Goal: Task Accomplishment & Management: Use online tool/utility

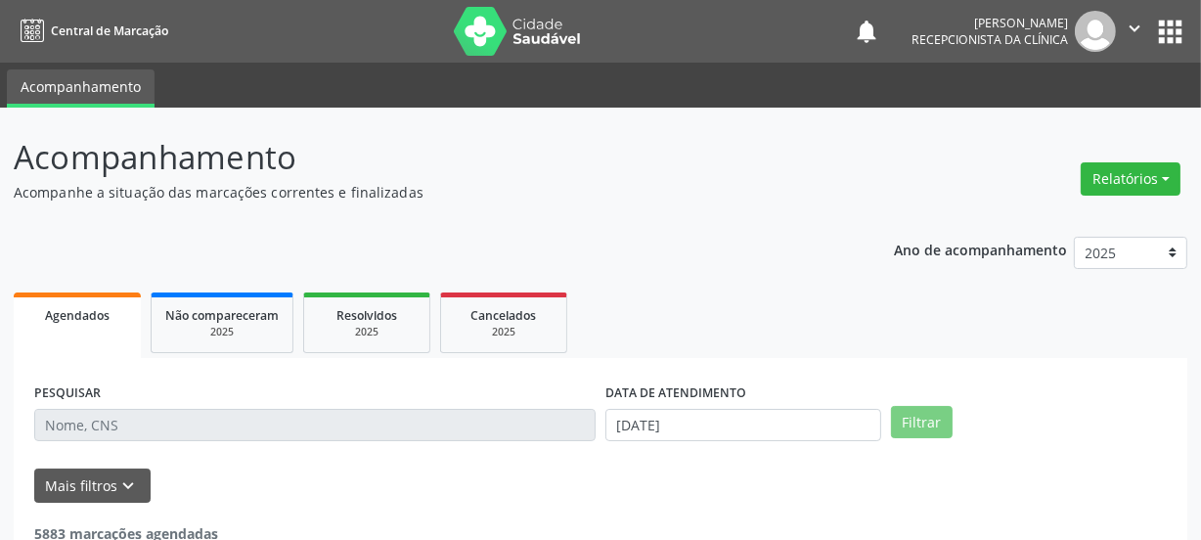
click at [144, 419] on input "text" at bounding box center [314, 425] width 561 height 33
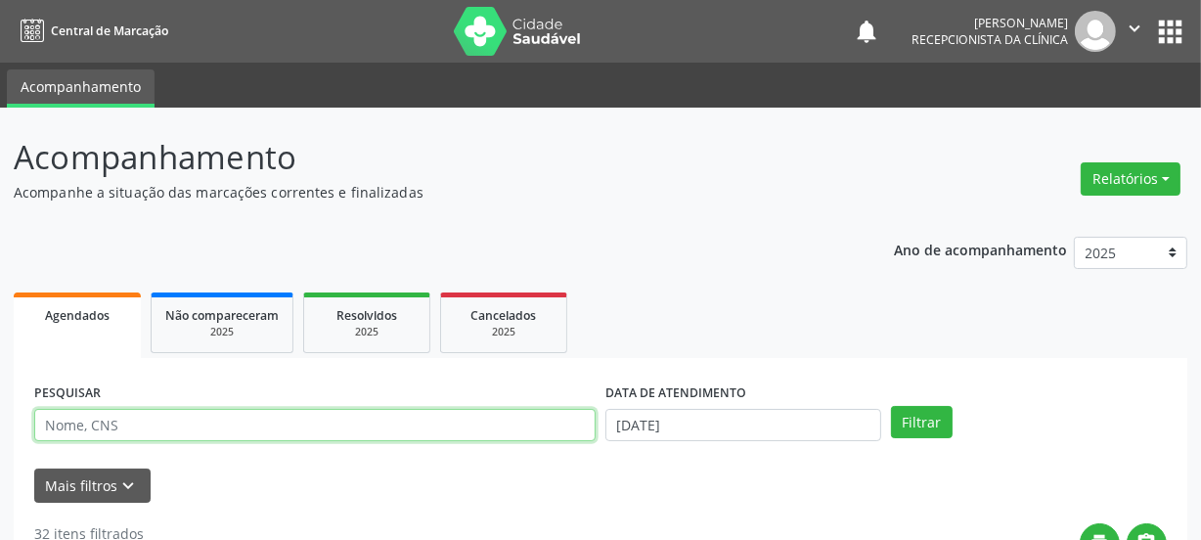
click at [117, 422] on input "text" at bounding box center [314, 425] width 561 height 33
type input "700004857773702"
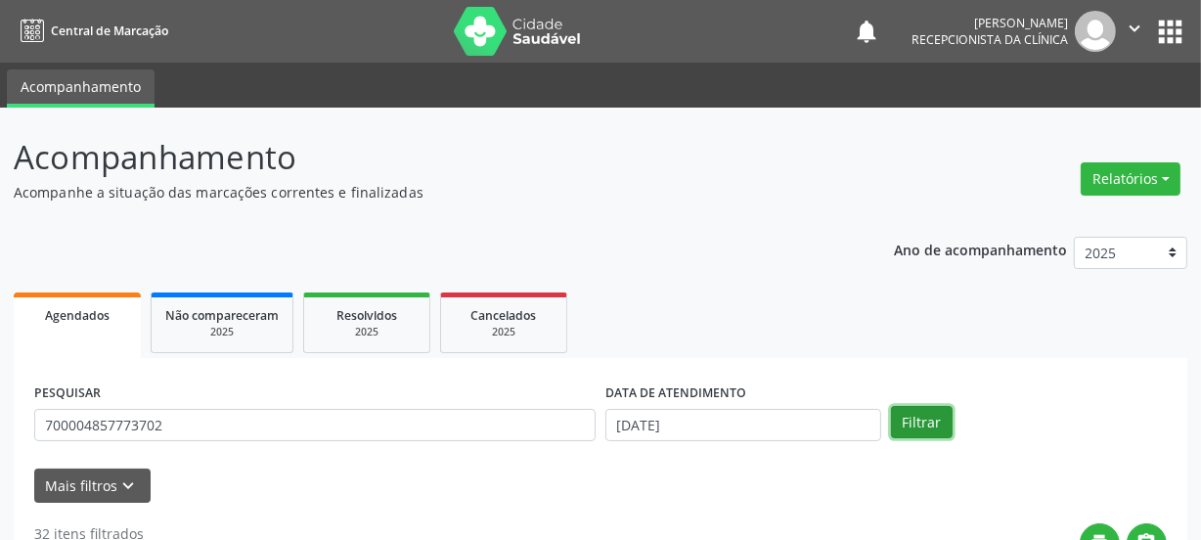
click at [906, 417] on button "Filtrar" at bounding box center [922, 422] width 62 height 33
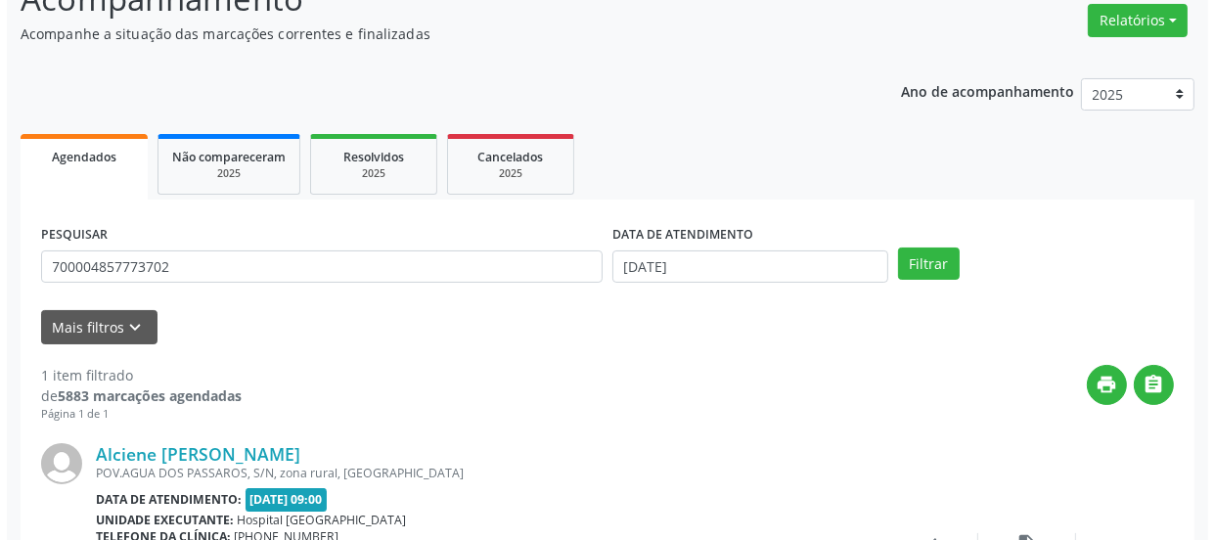
scroll to position [338, 0]
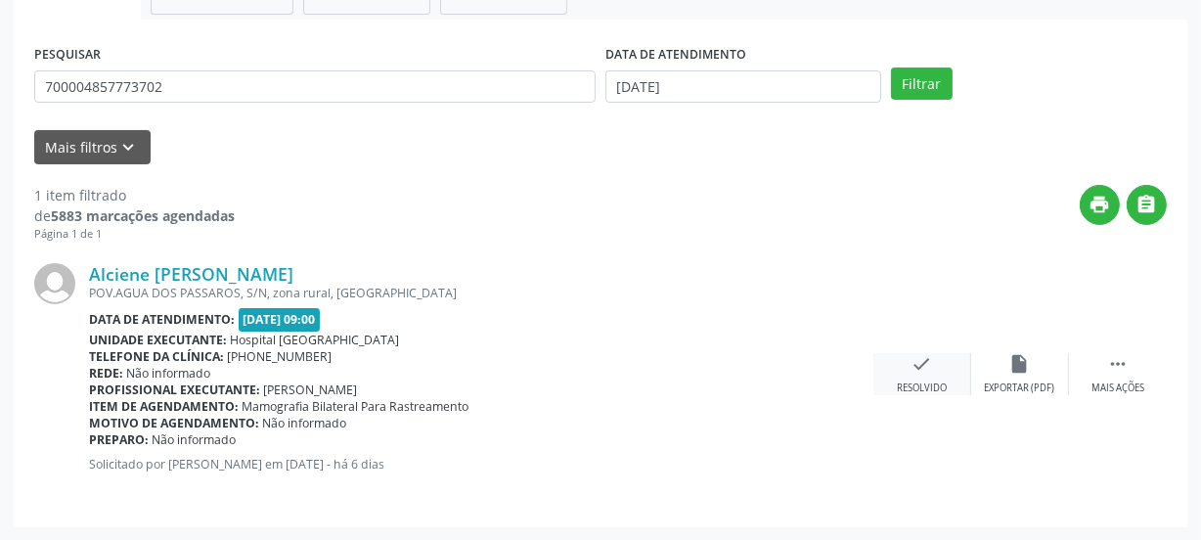
click at [911, 376] on div "check Resolvido" at bounding box center [922, 374] width 98 height 42
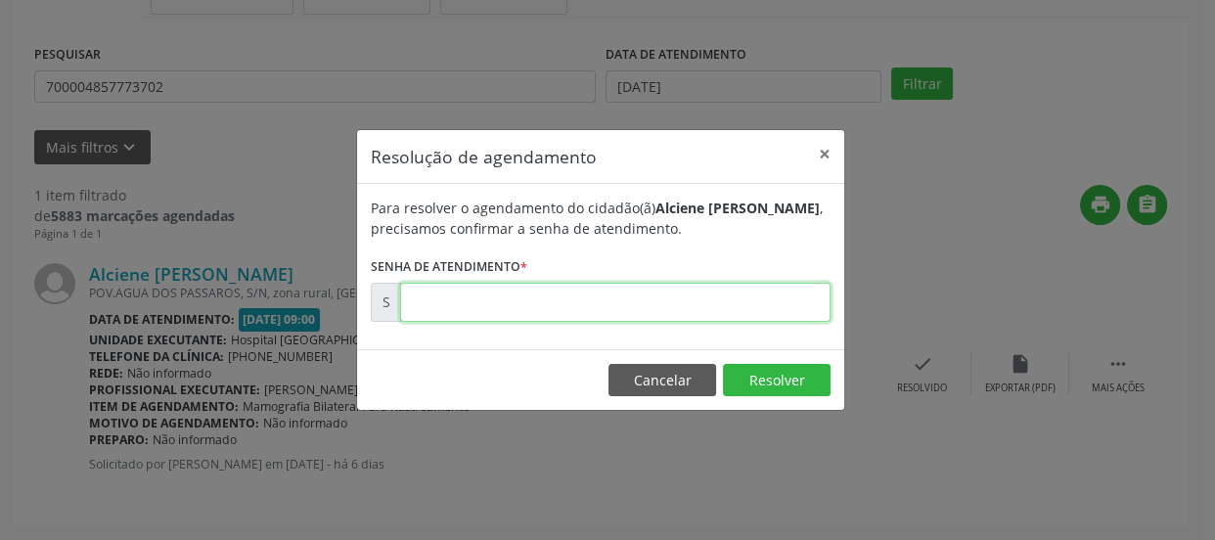
drag, startPoint x: 532, startPoint y: 309, endPoint x: 569, endPoint y: 321, distance: 39.0
click at [532, 309] on input "text" at bounding box center [615, 302] width 430 height 39
type input "00171499"
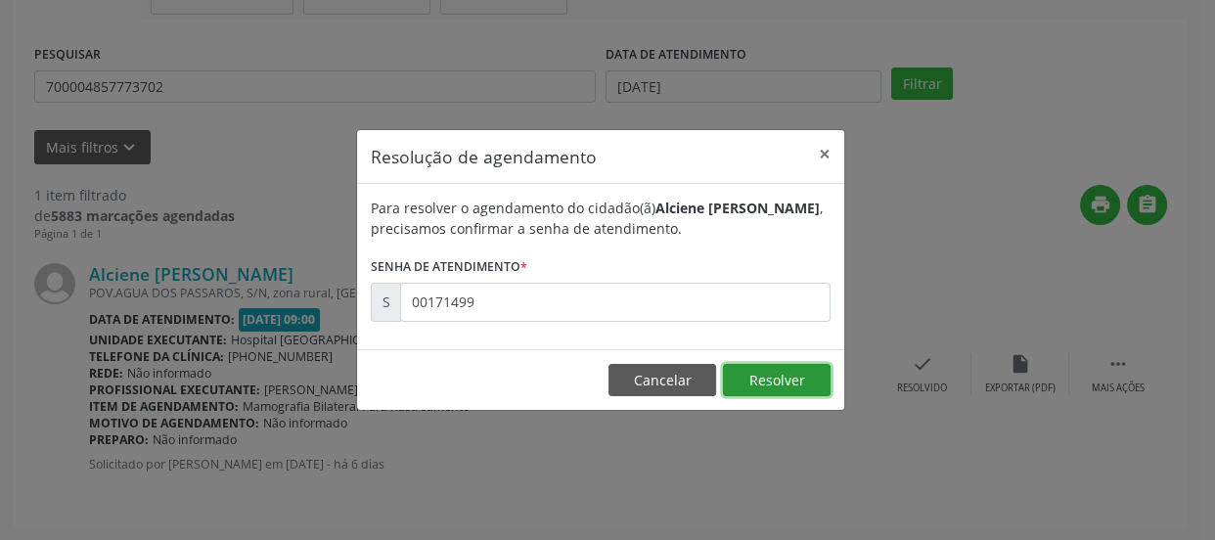
click at [796, 372] on button "Resolver" at bounding box center [777, 380] width 108 height 33
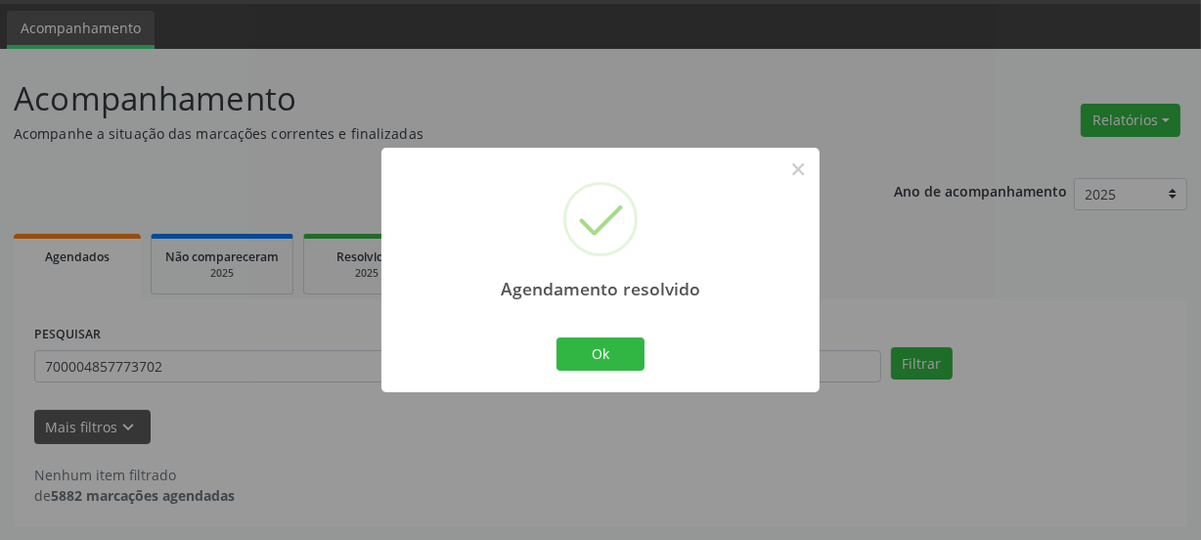
scroll to position [58, 0]
click at [594, 363] on button "Ok" at bounding box center [600, 353] width 88 height 33
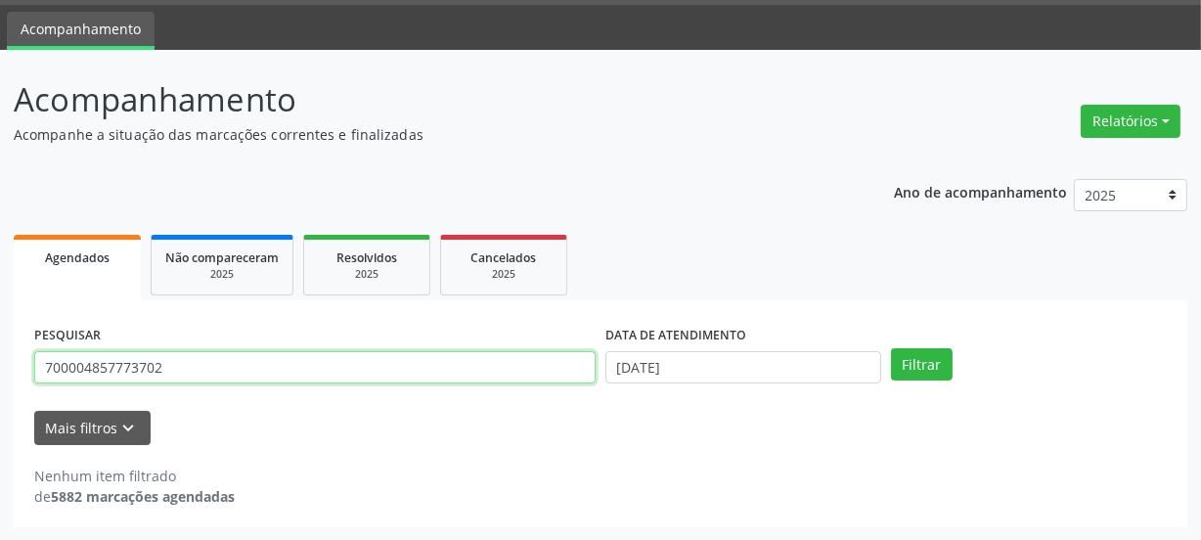
drag, startPoint x: 0, startPoint y: 395, endPoint x: 0, endPoint y: 409, distance: 13.7
click at [0, 406] on div "Acompanhamento Acompanhe a situação das marcações correntes e finalizadas Relat…" at bounding box center [600, 295] width 1201 height 491
type input "704808517679547"
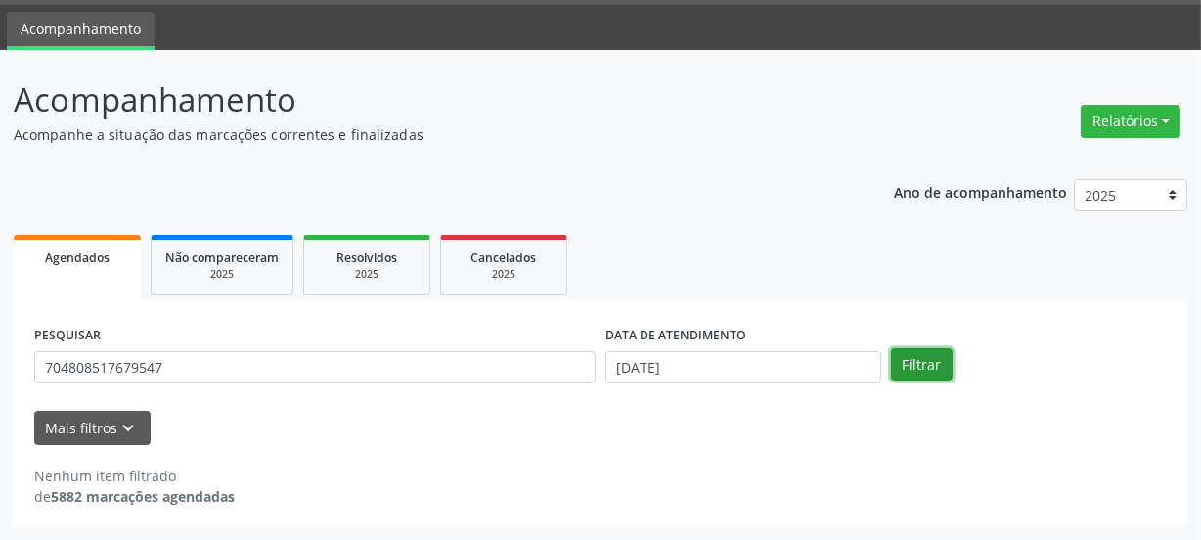
click at [899, 366] on button "Filtrar" at bounding box center [922, 364] width 62 height 33
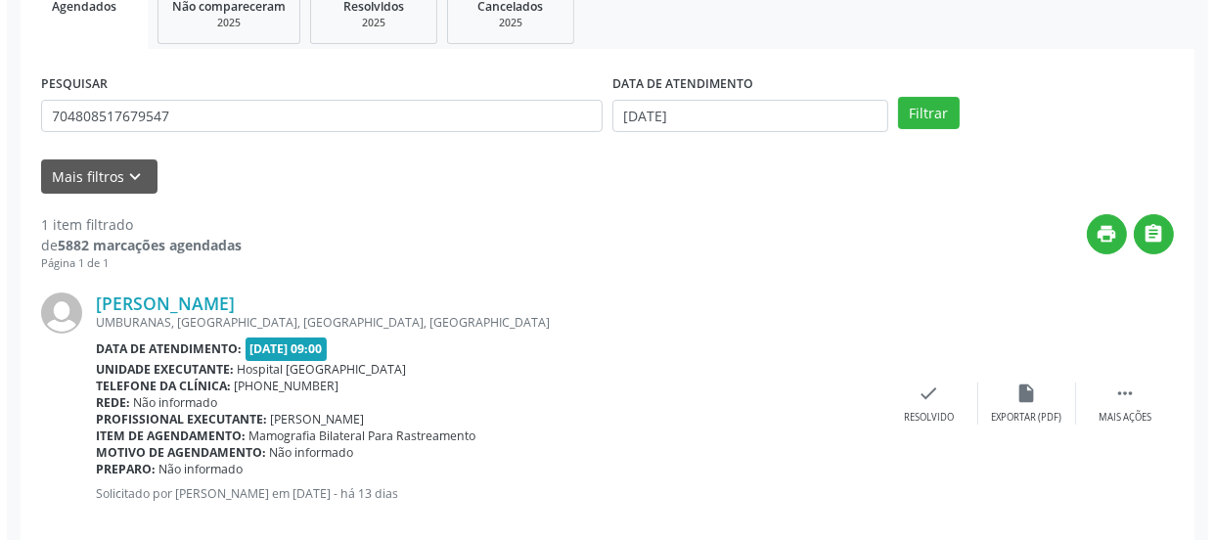
scroll to position [338, 0]
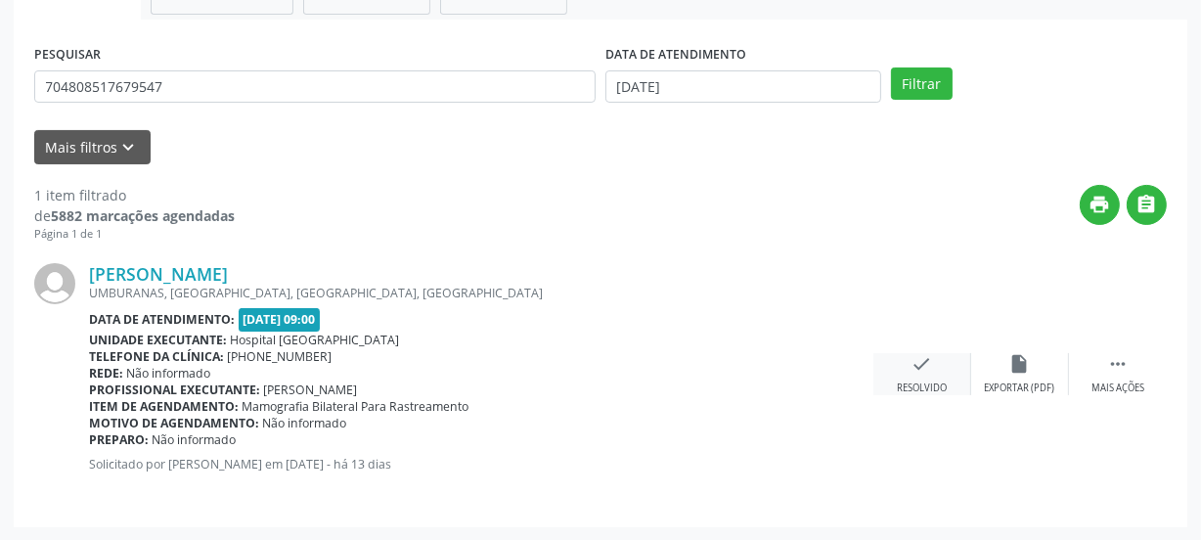
click at [925, 372] on icon "check" at bounding box center [922, 364] width 22 height 22
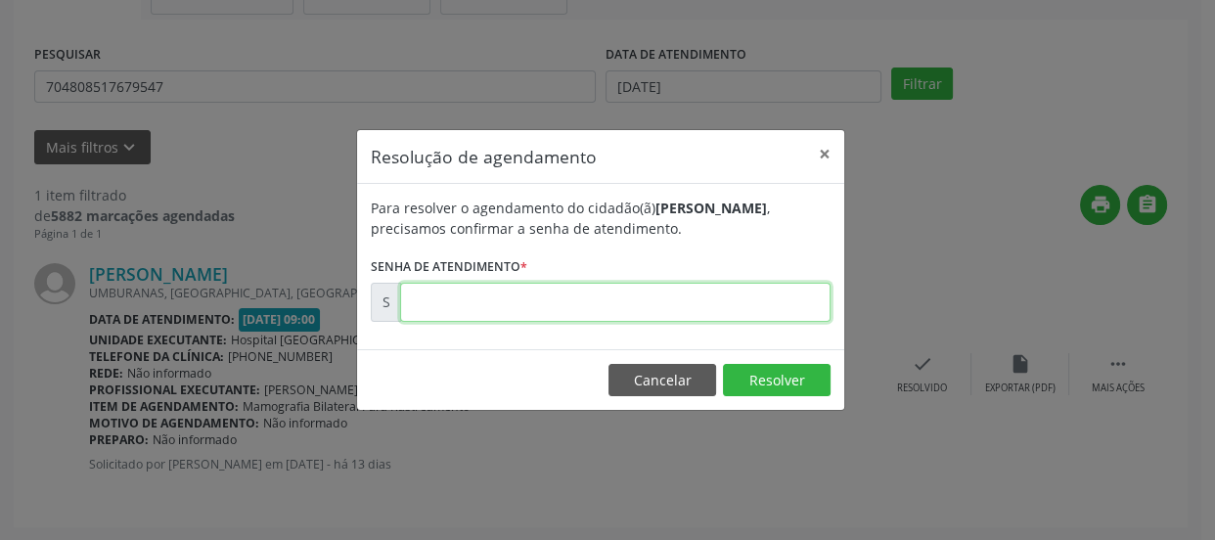
drag, startPoint x: 661, startPoint y: 302, endPoint x: 695, endPoint y: 310, distance: 35.1
click at [661, 302] on input "text" at bounding box center [615, 302] width 430 height 39
type input "00170082"
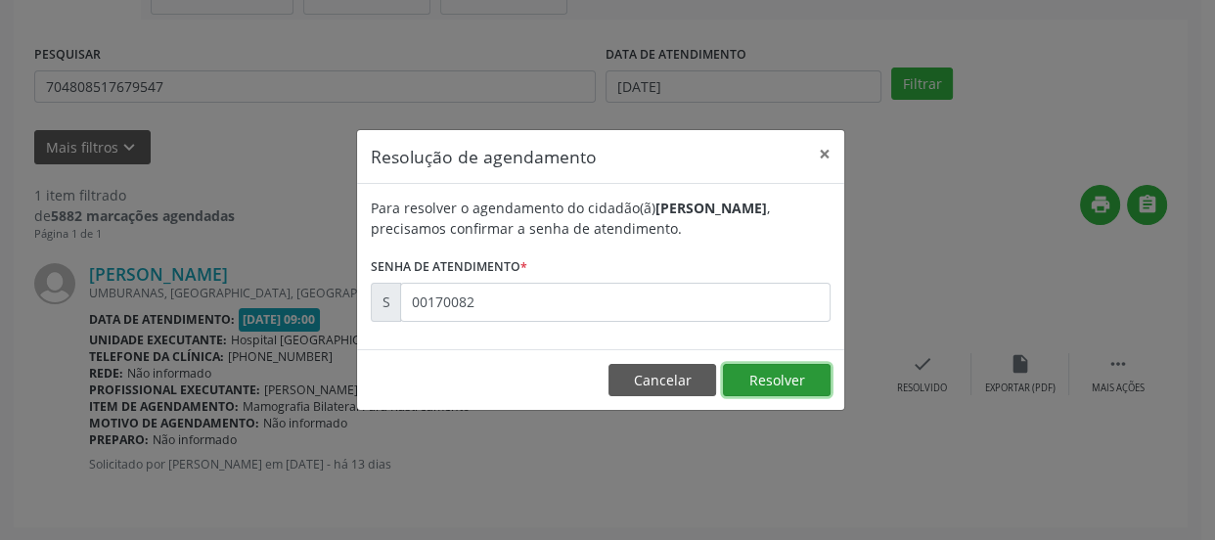
click at [750, 385] on button "Resolver" at bounding box center [777, 380] width 108 height 33
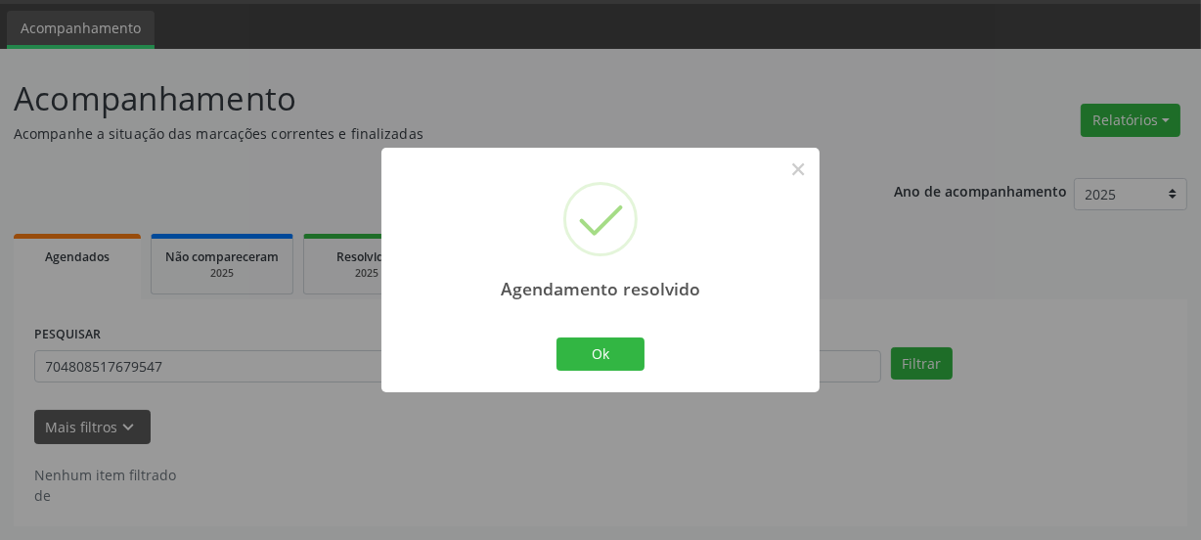
scroll to position [58, 0]
click at [567, 351] on button "Ok" at bounding box center [600, 353] width 88 height 33
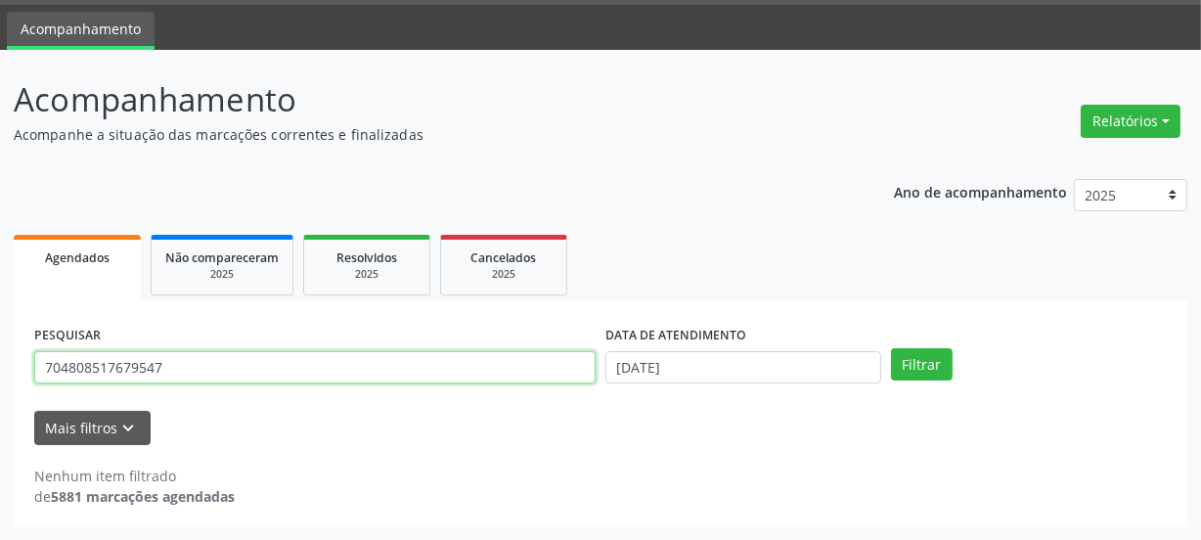
drag, startPoint x: 211, startPoint y: 358, endPoint x: 0, endPoint y: 383, distance: 212.8
click at [0, 381] on div "Acompanhamento Acompanhe a situação das marcações correntes e finalizadas Relat…" at bounding box center [600, 295] width 1201 height 491
type input "707004834509038"
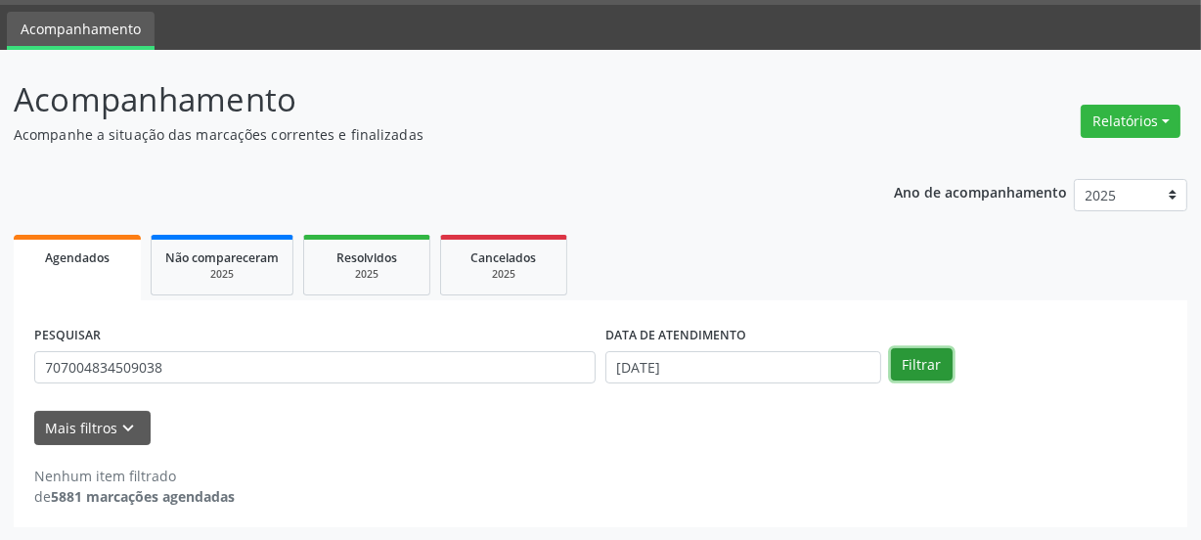
click at [939, 369] on button "Filtrar" at bounding box center [922, 364] width 62 height 33
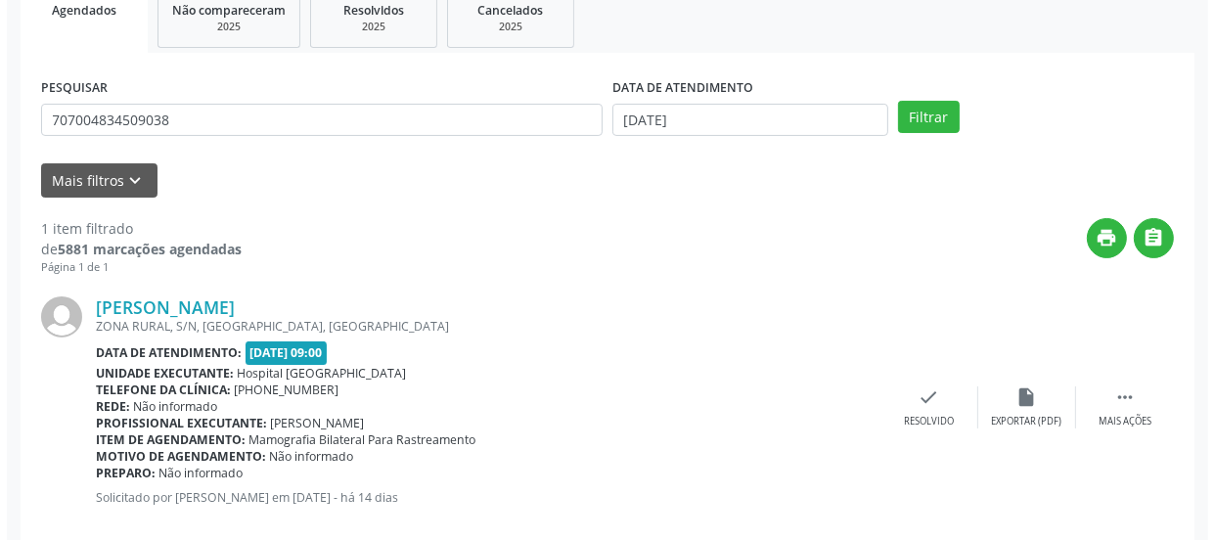
scroll to position [338, 0]
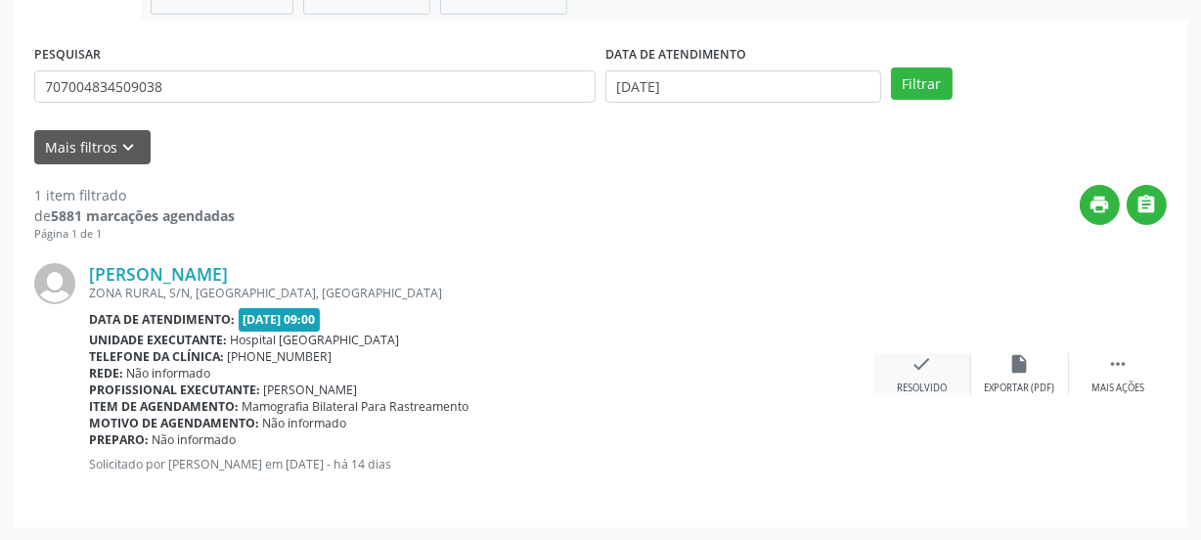
click at [939, 353] on div "check Resolvido" at bounding box center [922, 374] width 98 height 42
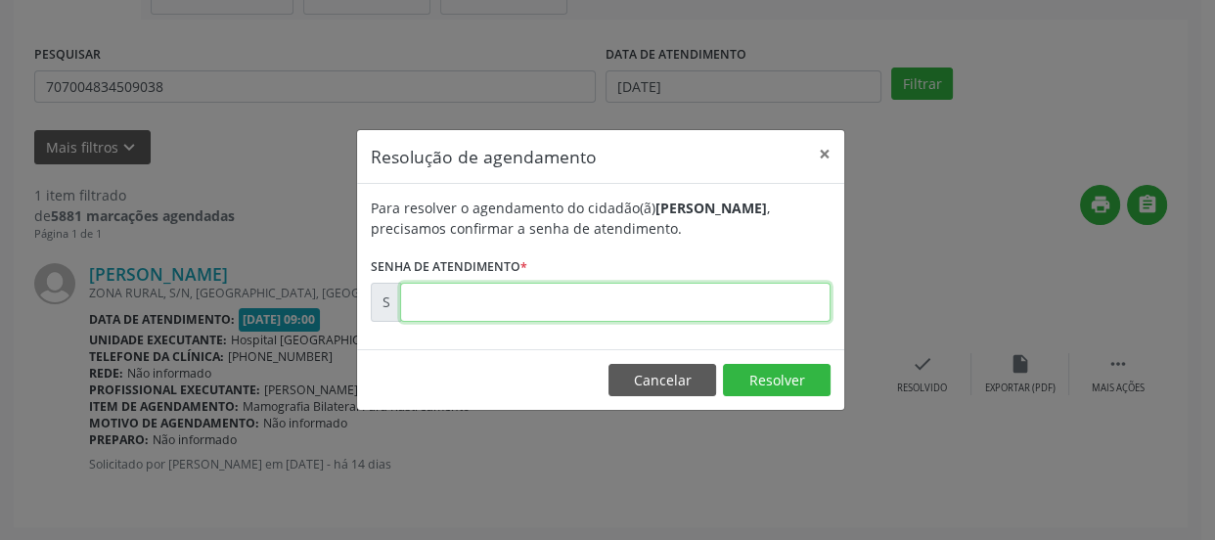
drag, startPoint x: 553, startPoint y: 308, endPoint x: 583, endPoint y: 307, distance: 29.4
click at [553, 308] on input "text" at bounding box center [615, 302] width 430 height 39
type input "00169892"
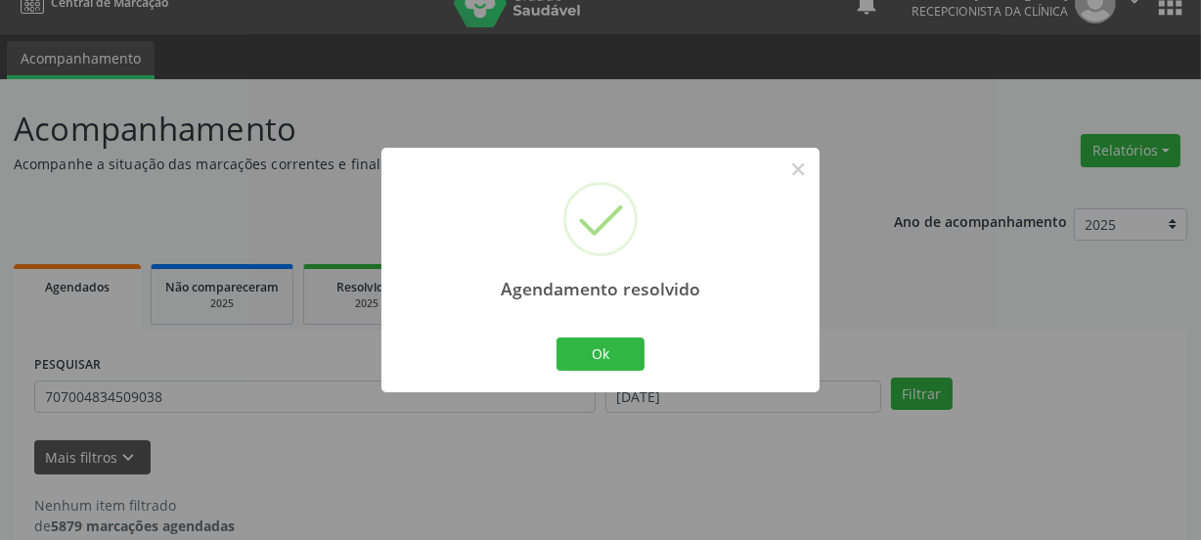
scroll to position [0, 0]
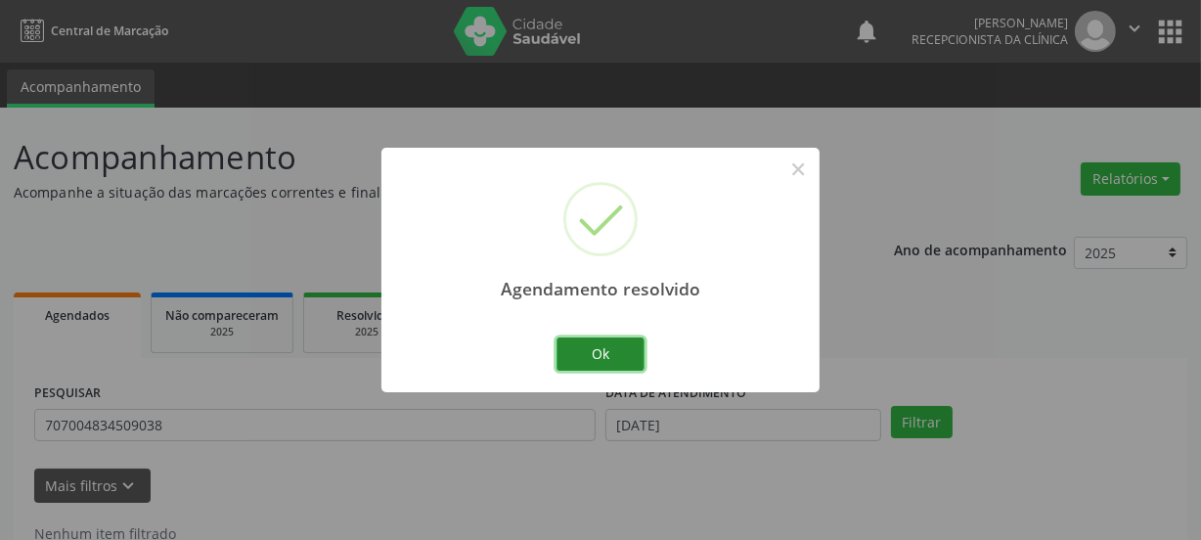
drag, startPoint x: 623, startPoint y: 362, endPoint x: 876, endPoint y: 296, distance: 261.6
click at [623, 362] on button "Ok" at bounding box center [600, 353] width 88 height 33
